Goal: Task Accomplishment & Management: Manage account settings

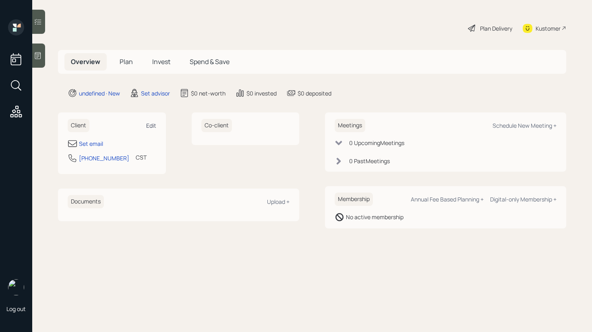
click at [151, 125] on div "Edit" at bounding box center [151, 126] width 10 height 8
select select "America/[GEOGRAPHIC_DATA]"
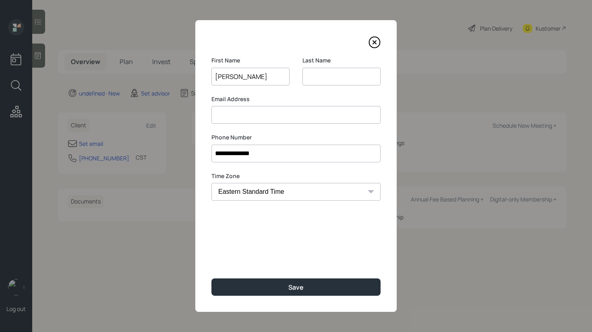
type input "[PERSON_NAME]"
type input "C"
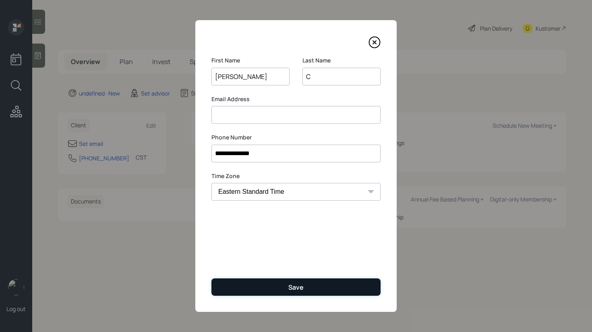
click at [268, 289] on button "Save" at bounding box center [296, 286] width 169 height 17
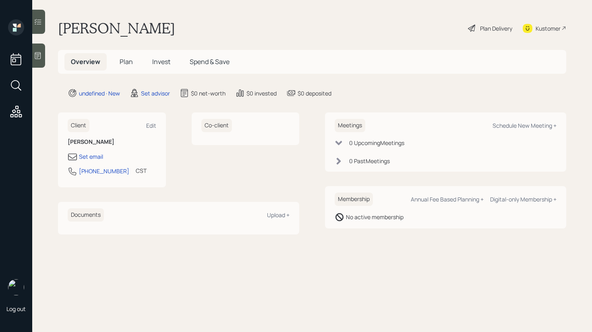
click at [42, 49] on div at bounding box center [38, 56] width 13 height 24
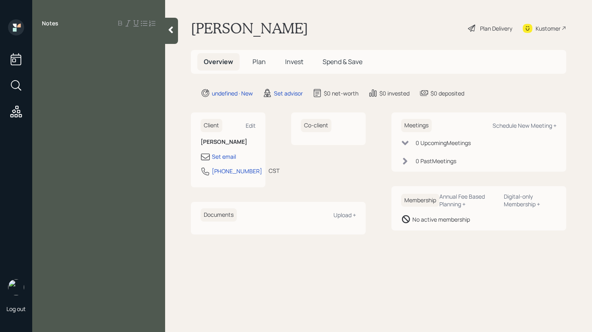
click at [170, 34] on div at bounding box center [171, 31] width 13 height 26
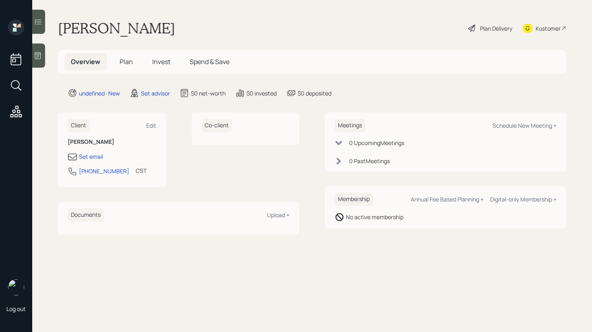
click at [129, 63] on span "Plan" at bounding box center [126, 61] width 13 height 9
